Goal: Task Accomplishment & Management: Manage account settings

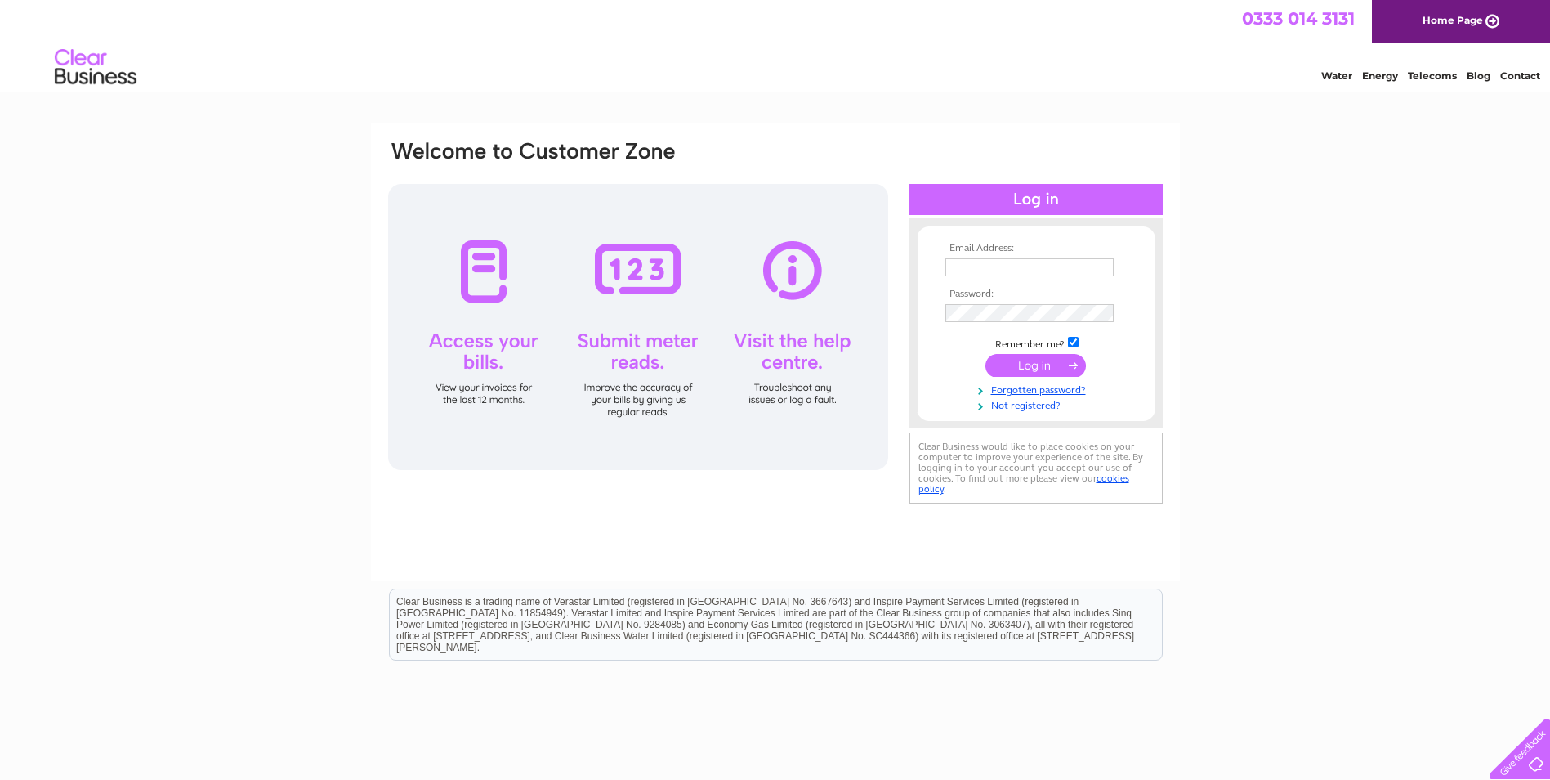
click at [979, 266] on input "text" at bounding box center [1029, 267] width 168 height 18
paste input "[EMAIL_ADDRESS][DOMAIN_NAME]"
click at [966, 311] on tbody "Email Address: [EMAIL_ADDRESS][DOMAIN_NAME] Password: Remember me?" at bounding box center [1036, 328] width 190 height 171
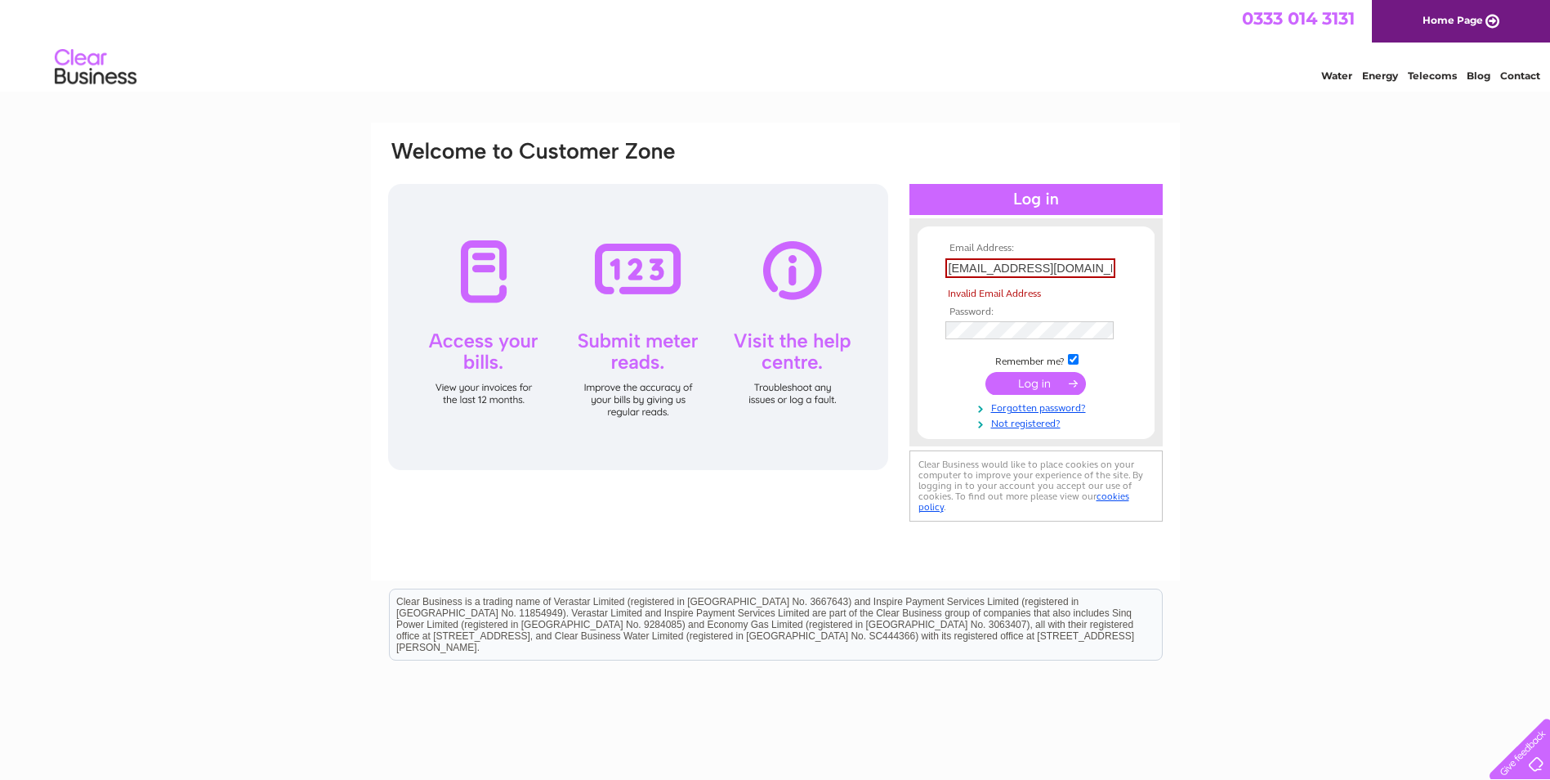
click at [985, 372] on input "submit" at bounding box center [1035, 383] width 101 height 23
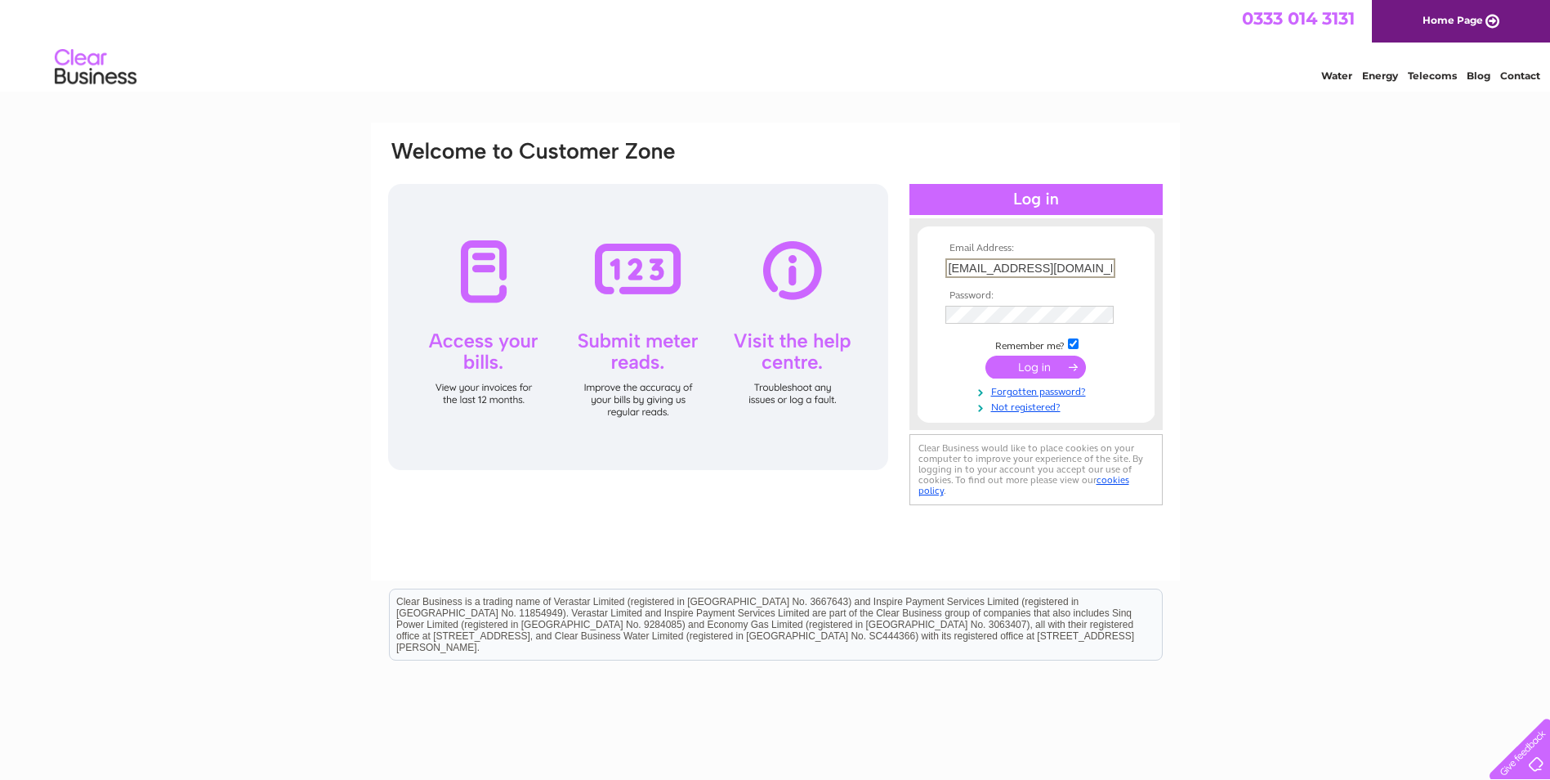
type input "[EMAIL_ADDRESS][DOMAIN_NAME]"
click at [1258, 197] on div "Email Address: [EMAIL_ADDRESS][DOMAIN_NAME] Password: Forgotten password?" at bounding box center [775, 491] width 1550 height 737
click at [1072, 369] on input "submit" at bounding box center [1035, 365] width 101 height 23
